Goal: Transaction & Acquisition: Download file/media

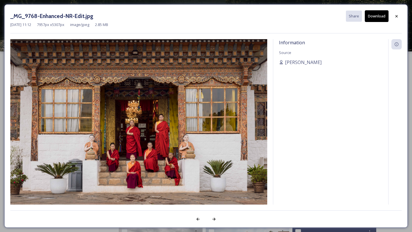
scroll to position [232, 0]
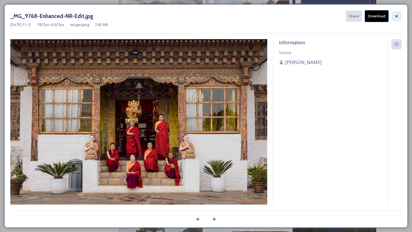
click at [398, 15] on icon at bounding box center [396, 16] width 5 height 5
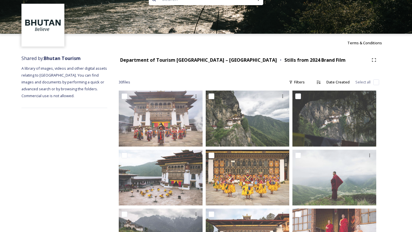
scroll to position [0, 0]
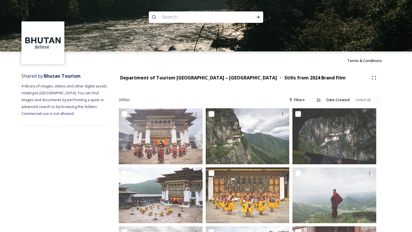
click at [174, 20] on input at bounding box center [198, 17] width 78 height 13
type input "S"
type input "D"
type input "S"
type input "Dr"
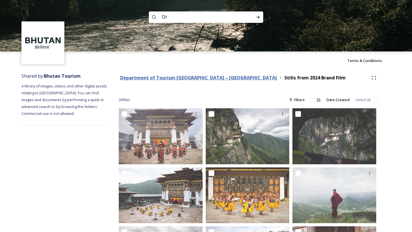
click at [209, 77] on strong "Department of Tourism [GEOGRAPHIC_DATA] – [GEOGRAPHIC_DATA]" at bounding box center [198, 78] width 157 height 6
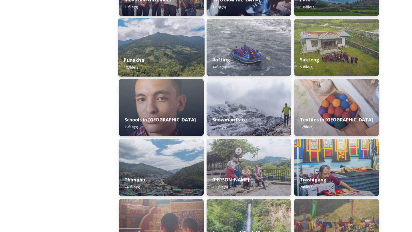
scroll to position [552, 0]
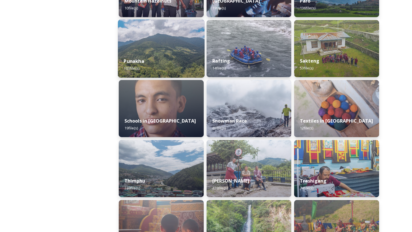
click at [171, 45] on img at bounding box center [161, 48] width 87 height 58
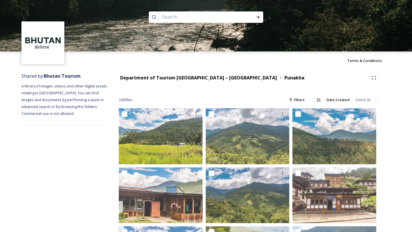
click at [181, 18] on input at bounding box center [198, 17] width 78 height 13
type input "druk air"
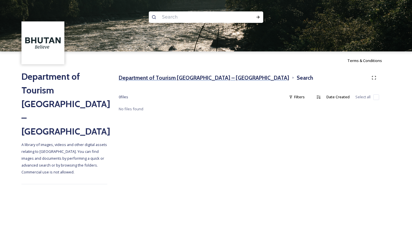
click at [173, 81] on h3 "Department of Tourism [GEOGRAPHIC_DATA] – [GEOGRAPHIC_DATA]" at bounding box center [204, 78] width 171 height 8
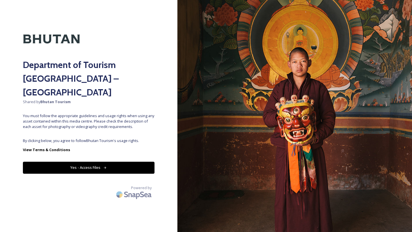
click at [103, 162] on button "Yes - Access Files" at bounding box center [89, 168] width 132 height 12
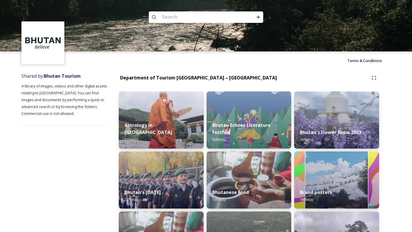
click at [195, 19] on input at bounding box center [198, 17] width 78 height 13
type input "flight"
click at [166, 20] on span "flight" at bounding box center [166, 17] width 14 height 8
click at [164, 18] on span "flight" at bounding box center [166, 17] width 14 height 8
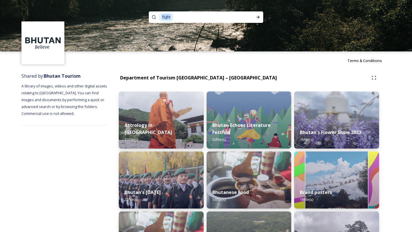
click at [164, 18] on span "flight" at bounding box center [166, 17] width 14 height 8
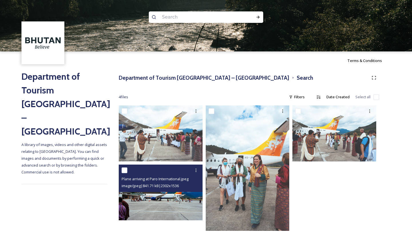
click at [175, 207] on img at bounding box center [161, 193] width 84 height 56
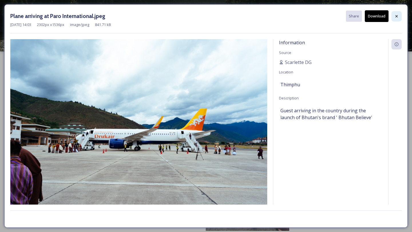
click at [397, 14] on icon at bounding box center [396, 16] width 5 height 5
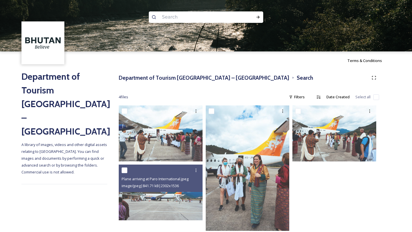
click at [197, 19] on input at bounding box center [198, 17] width 78 height 13
type input "aeroplane"
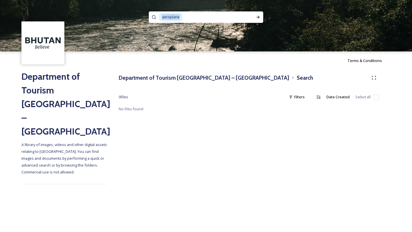
drag, startPoint x: 180, startPoint y: 17, endPoint x: 140, endPoint y: 17, distance: 40.1
click at [140, 17] on div "aeroplane" at bounding box center [206, 26] width 412 height 52
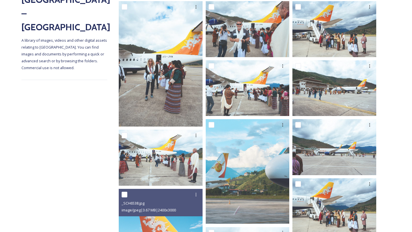
scroll to position [150, 0]
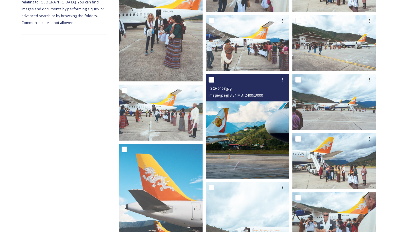
click at [256, 129] on img at bounding box center [248, 126] width 84 height 105
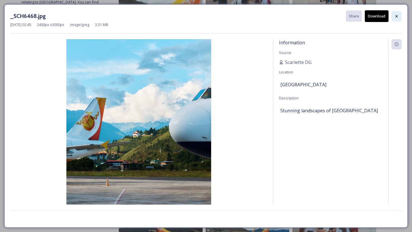
click at [399, 12] on div at bounding box center [397, 16] width 10 height 10
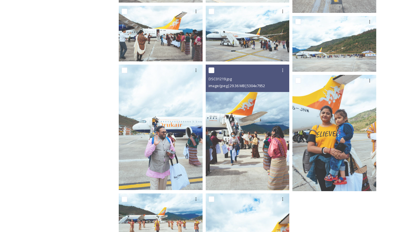
scroll to position [675, 0]
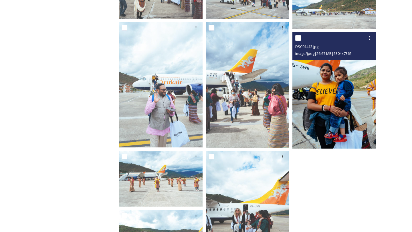
click at [324, 95] on img at bounding box center [335, 90] width 84 height 117
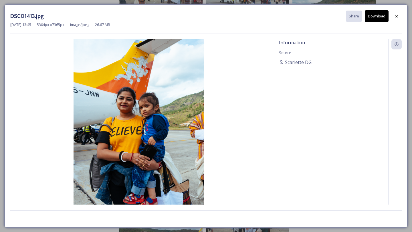
click at [391, 15] on div "DSC01413.jpg Share Download" at bounding box center [206, 16] width 392 height 12
click at [395, 15] on icon at bounding box center [396, 16] width 5 height 5
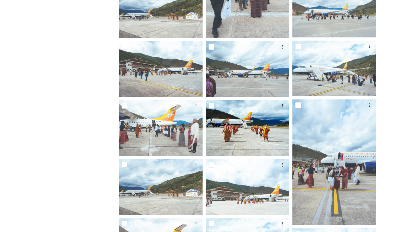
scroll to position [405, 0]
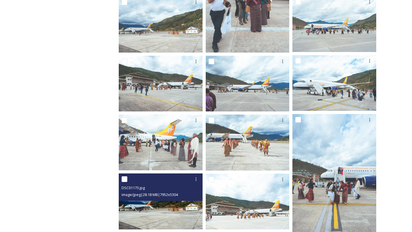
click at [150, 194] on span "image/jpeg | 28.18 MB | 7952 x 5304" at bounding box center [150, 194] width 56 height 5
click at [145, 220] on img at bounding box center [161, 202] width 84 height 56
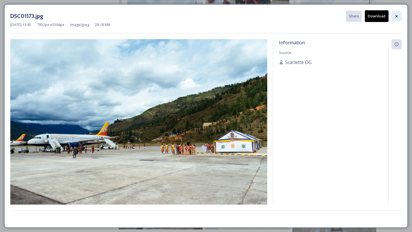
click at [400, 17] on div at bounding box center [397, 16] width 10 height 10
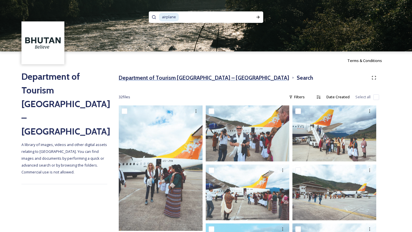
click at [177, 78] on h3 "Department of Tourism [GEOGRAPHIC_DATA] – [GEOGRAPHIC_DATA]" at bounding box center [204, 78] width 171 height 8
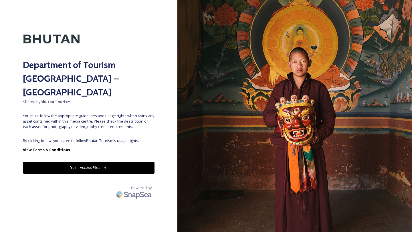
click at [103, 166] on icon at bounding box center [105, 168] width 4 height 4
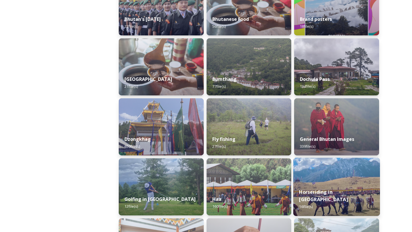
scroll to position [175, 0]
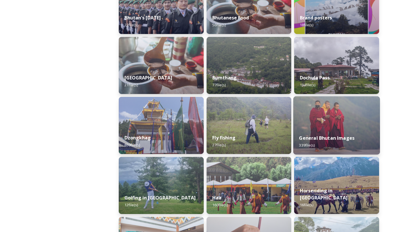
click at [315, 112] on img at bounding box center [336, 125] width 87 height 58
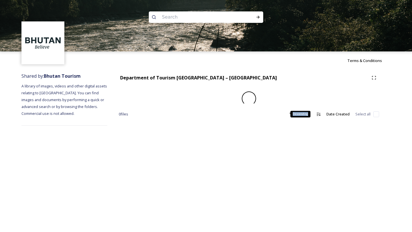
click at [315, 112] on div "Descending" at bounding box center [318, 114] width 10 height 10
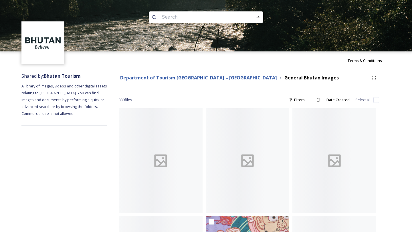
click at [176, 78] on strong "Department of Tourism [GEOGRAPHIC_DATA] – [GEOGRAPHIC_DATA]" at bounding box center [198, 78] width 157 height 6
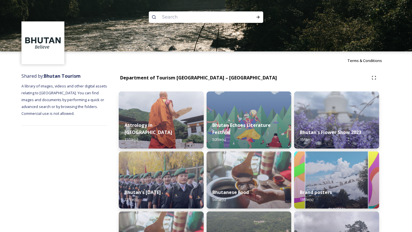
click at [172, 27] on img at bounding box center [206, 26] width 412 height 52
click at [172, 16] on input at bounding box center [198, 17] width 78 height 13
type input "yoga"
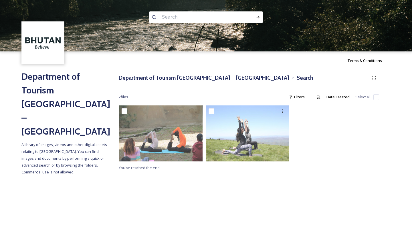
click at [155, 74] on h3 "Department of Tourism [GEOGRAPHIC_DATA] – [GEOGRAPHIC_DATA]" at bounding box center [204, 78] width 171 height 8
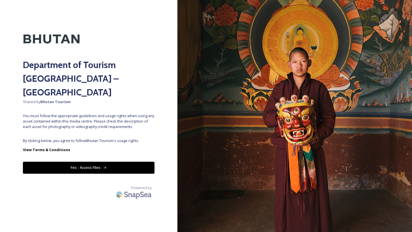
click at [99, 162] on button "Yes - Access Files" at bounding box center [89, 168] width 132 height 12
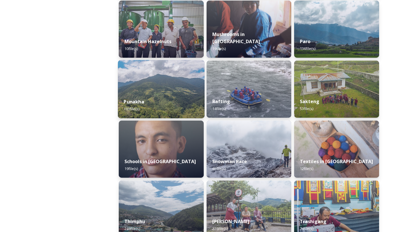
scroll to position [512, 0]
click at [144, 201] on img at bounding box center [161, 209] width 85 height 57
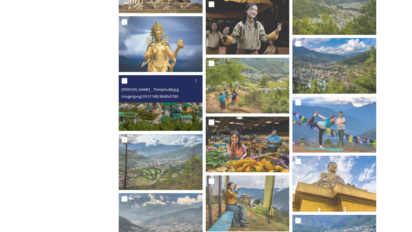
scroll to position [943, 0]
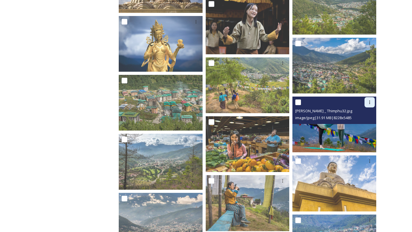
click at [368, 105] on icon at bounding box center [370, 102] width 5 height 5
click at [356, 123] on div "Download" at bounding box center [363, 126] width 23 height 11
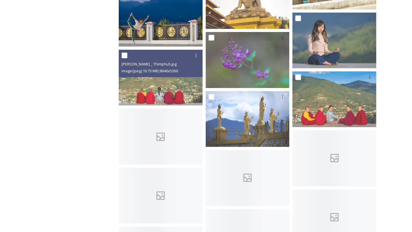
scroll to position [1345, 0]
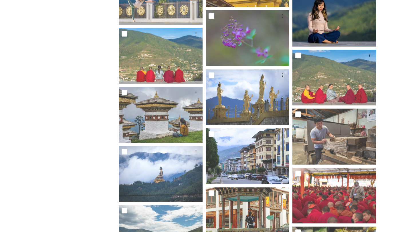
click at [357, 17] on div at bounding box center [335, 19] width 84 height 56
